Goal: Check status: Check status

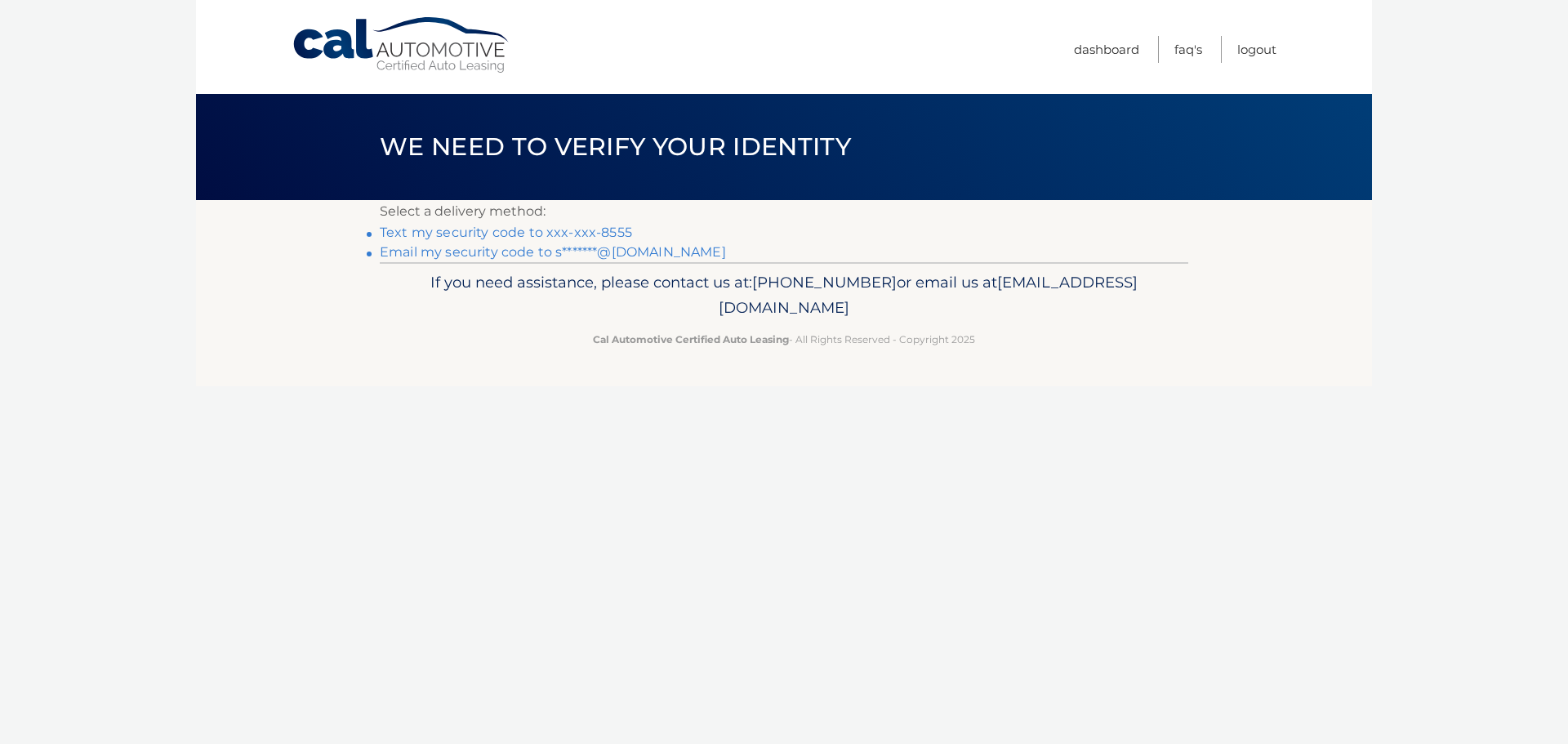
click at [616, 228] on link "Text my security code to xxx-xxx-8555" at bounding box center [505, 233] width 253 height 16
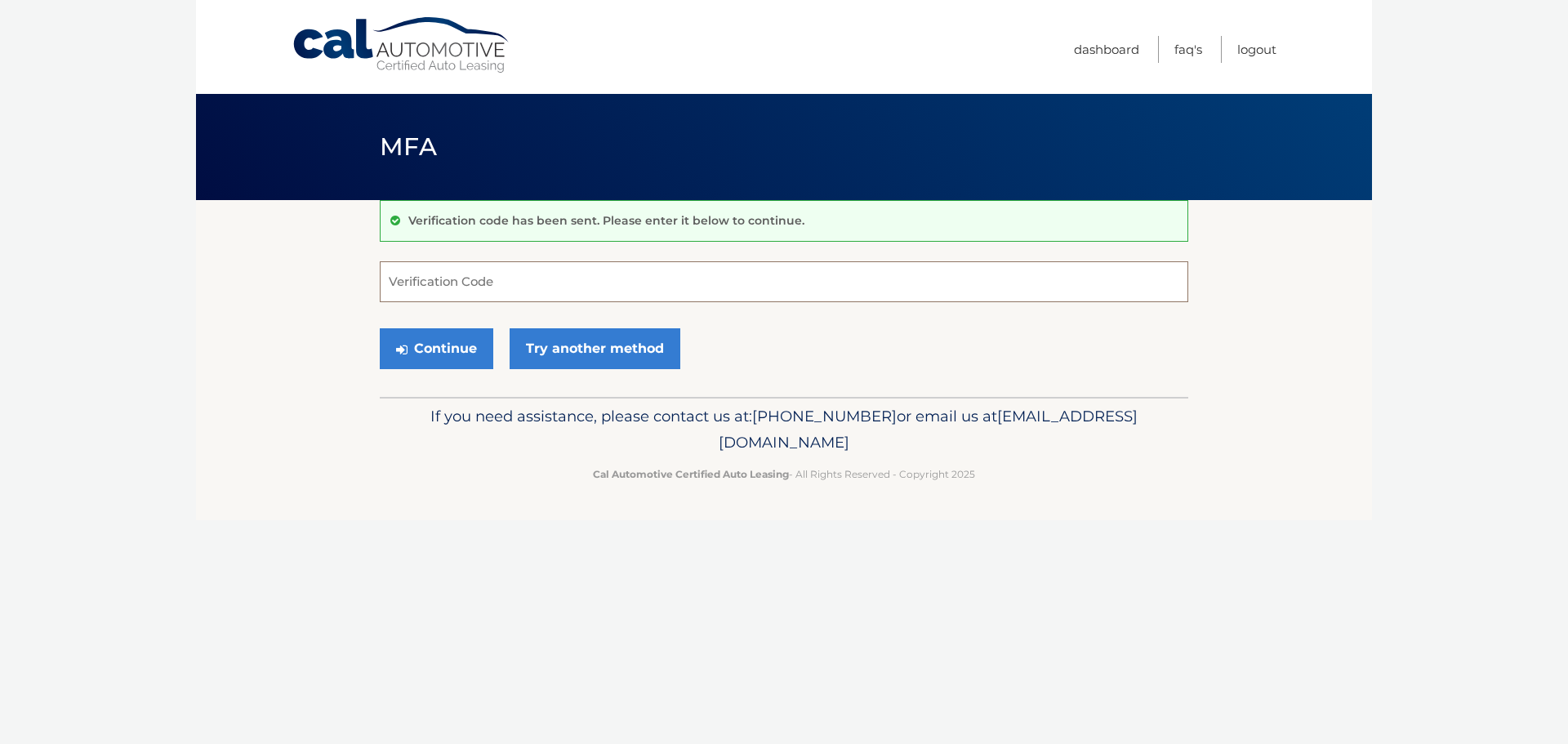
click at [686, 284] on input "Verification Code" at bounding box center [784, 281] width 808 height 41
type input "024868"
click at [449, 348] on button "Continue" at bounding box center [436, 348] width 114 height 41
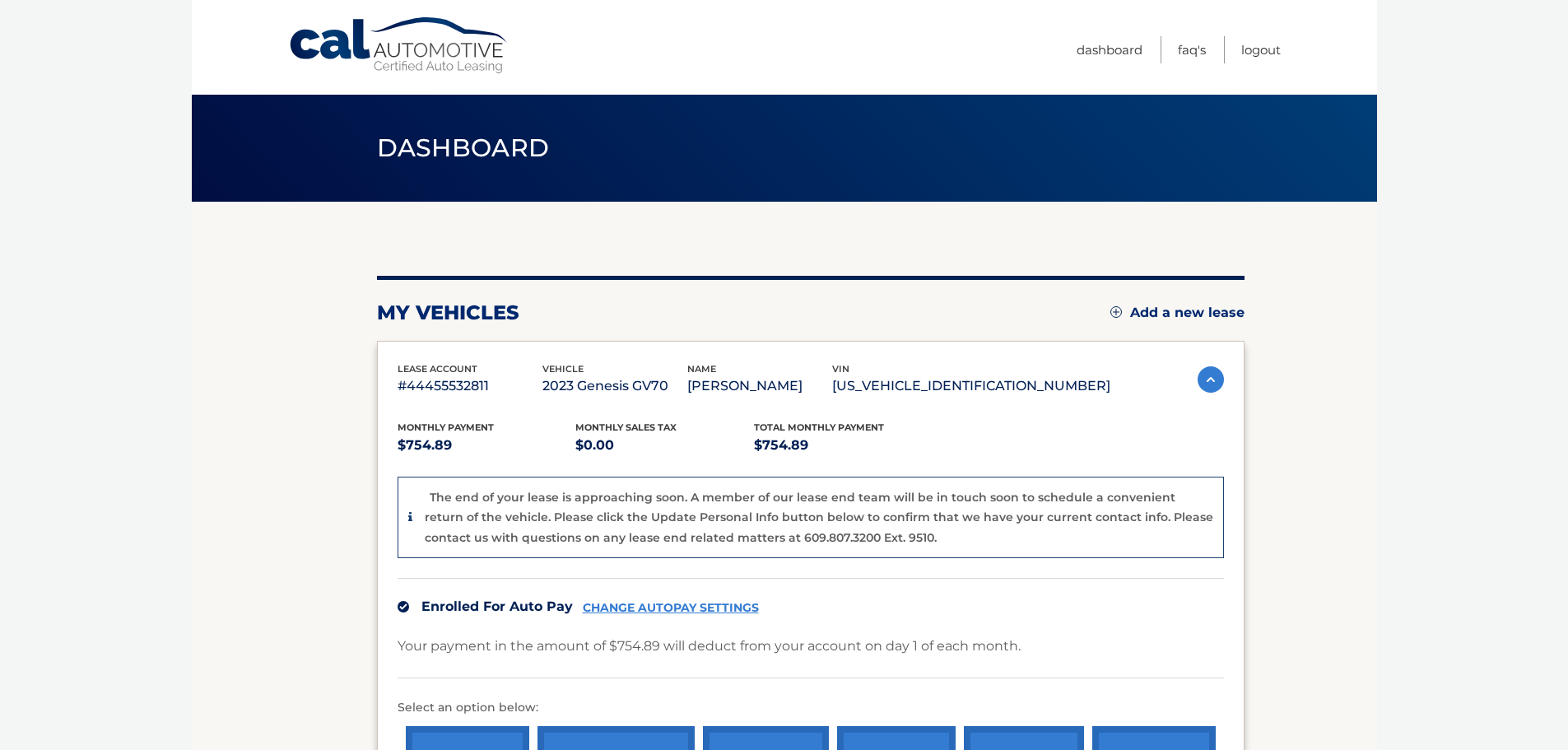
drag, startPoint x: 931, startPoint y: 399, endPoint x: 1091, endPoint y: 396, distance: 160.0
click at [1091, 396] on p "[US_VEHICLE_IDENTIFICATION_NUMBER]" at bounding box center [971, 385] width 278 height 23
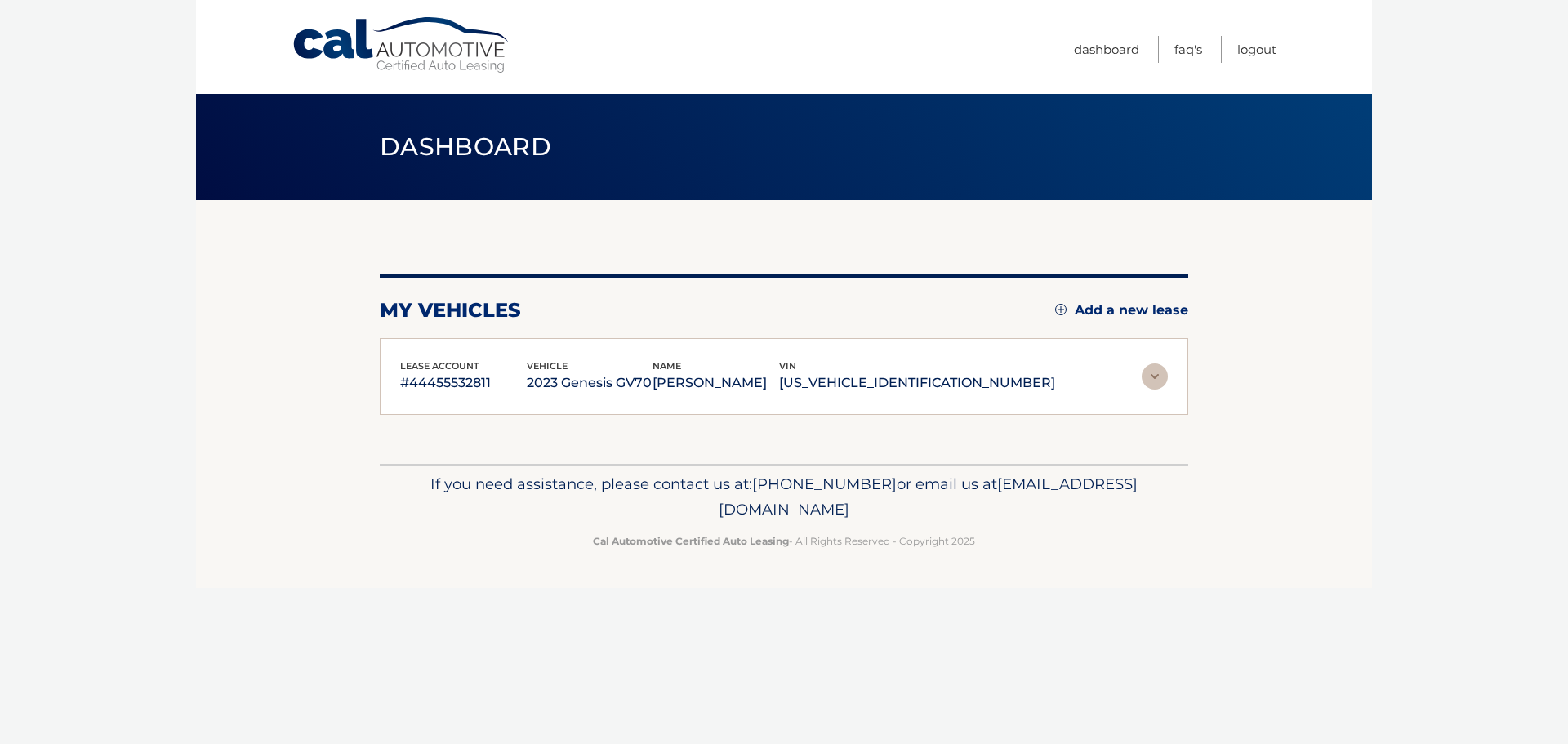
copy p "[US_VEHICLE_IDENTIFICATION_NUMBER]"
click at [1167, 389] on img at bounding box center [1155, 376] width 26 height 26
